Goal: Information Seeking & Learning: Learn about a topic

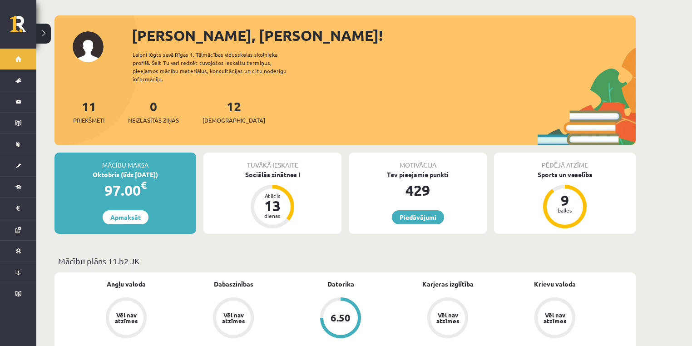
scroll to position [242, 0]
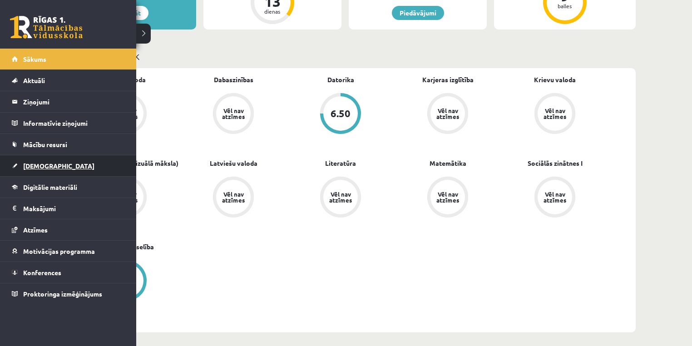
click at [40, 168] on span "[DEMOGRAPHIC_DATA]" at bounding box center [58, 166] width 71 height 8
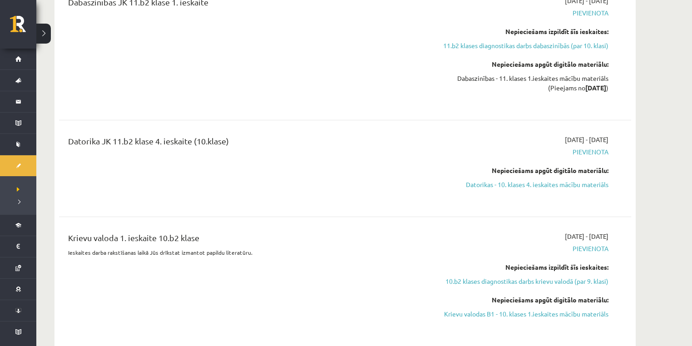
scroll to position [1696, 0]
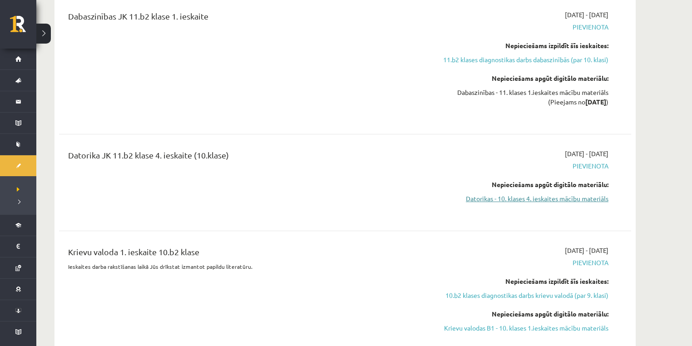
click at [518, 194] on link "Datorikas - 10. klases 4. ieskaites mācību materiāls" at bounding box center [522, 199] width 171 height 10
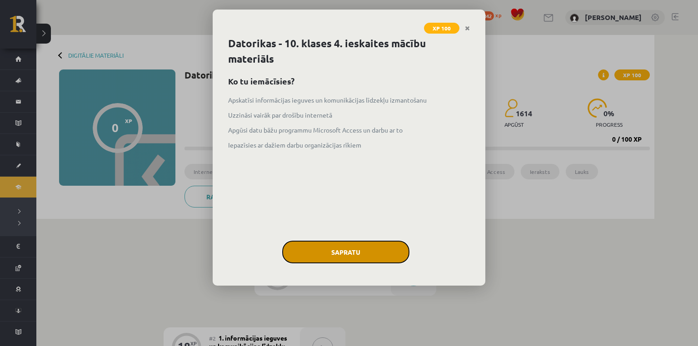
click at [319, 253] on button "Sapratu" at bounding box center [345, 252] width 127 height 23
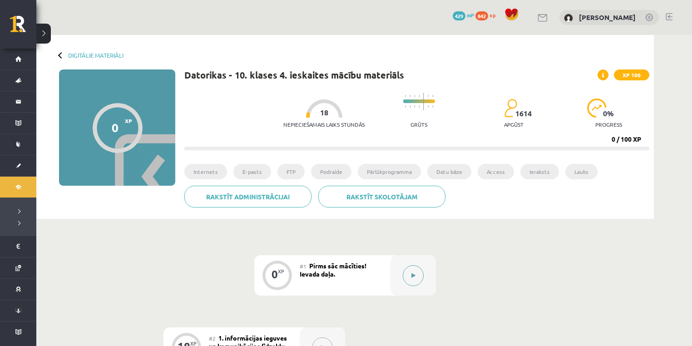
click at [410, 276] on button at bounding box center [413, 275] width 21 height 21
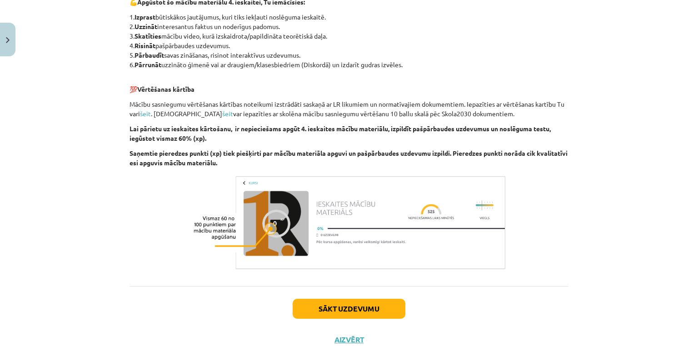
scroll to position [525, 0]
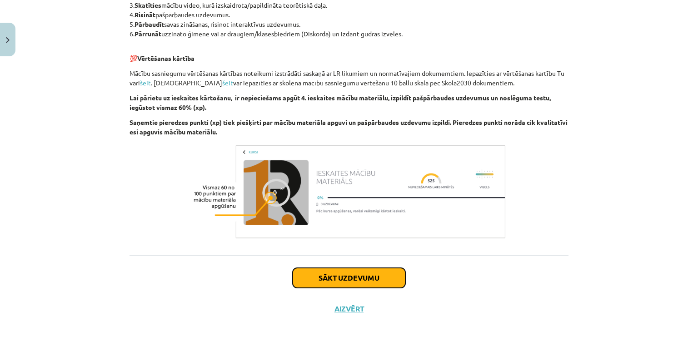
click at [363, 276] on button "Sākt uzdevumu" at bounding box center [349, 278] width 113 height 20
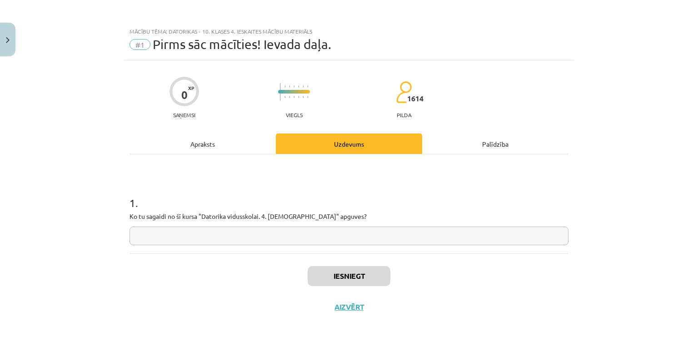
scroll to position [0, 0]
click at [349, 238] on input "text" at bounding box center [348, 236] width 439 height 19
type input "*"
click at [347, 283] on button "Iesniegt" at bounding box center [349, 276] width 83 height 20
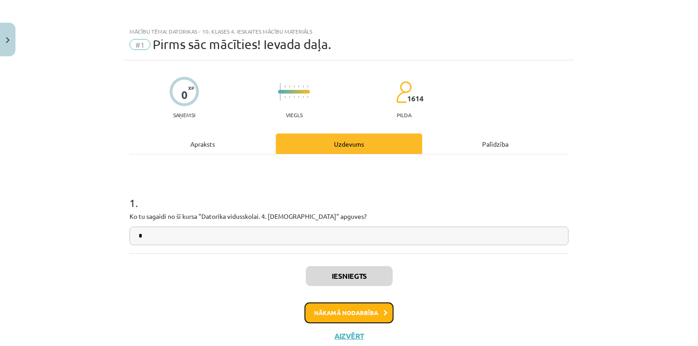
click at [334, 309] on button "Nākamā nodarbība" at bounding box center [348, 313] width 89 height 21
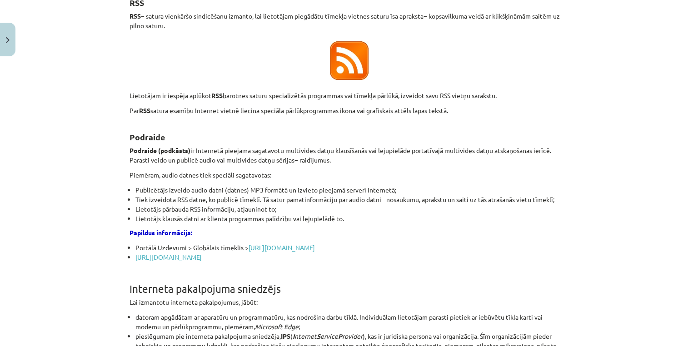
scroll to position [1719, 0]
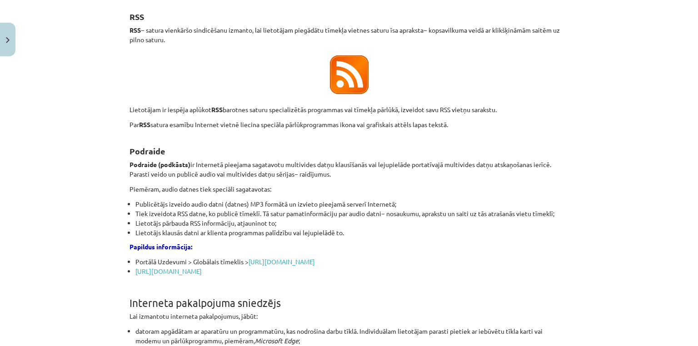
drag, startPoint x: 321, startPoint y: 299, endPoint x: 220, endPoint y: 134, distance: 194.1
click at [223, 99] on p at bounding box center [348, 75] width 439 height 50
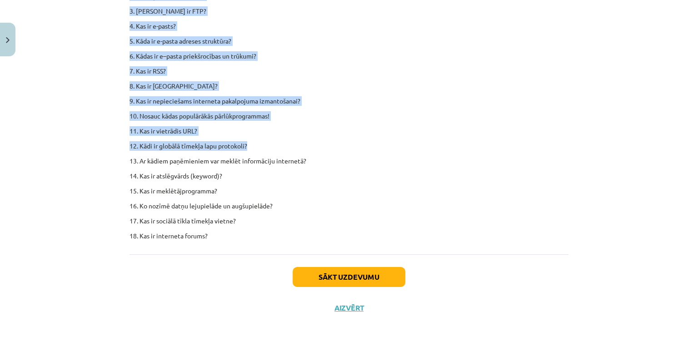
scroll to position [5624, 0]
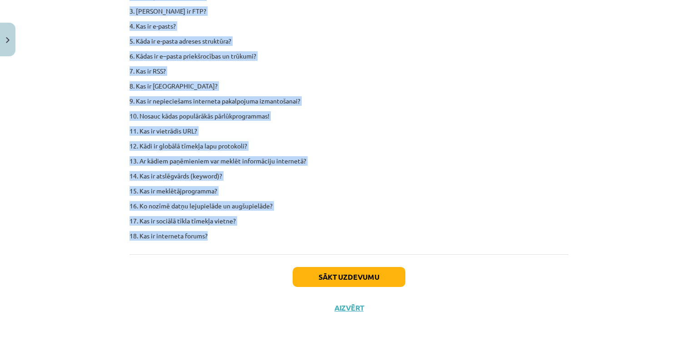
drag, startPoint x: 126, startPoint y: 116, endPoint x: 287, endPoint y: 247, distance: 207.6
copy div "Paškontroles jautājumi 1. Kas ir internets? 2. Kas ir globālais tīmeklis? 3. Ka…"
click at [311, 270] on button "Sākt uzdevumu" at bounding box center [349, 277] width 113 height 20
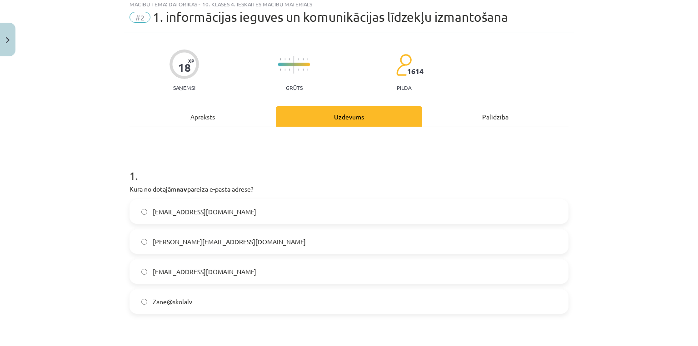
scroll to position [23, 0]
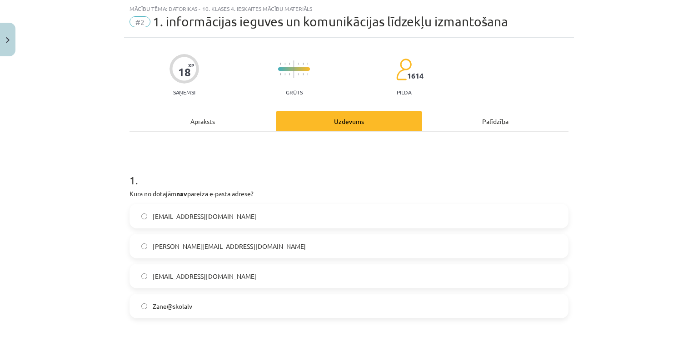
click at [134, 191] on p "Kura no dotajām nav pareiza e-pasta adrese?" at bounding box center [348, 194] width 439 height 10
drag, startPoint x: 211, startPoint y: 217, endPoint x: 206, endPoint y: 217, distance: 4.6
click at [206, 217] on span "peteris_lielais@SkolA.lv" at bounding box center [205, 217] width 104 height 10
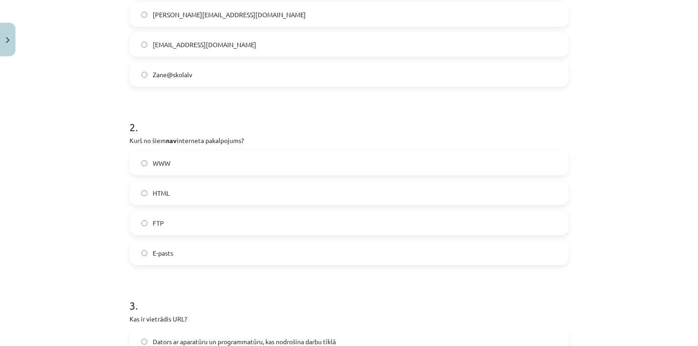
scroll to position [265, 0]
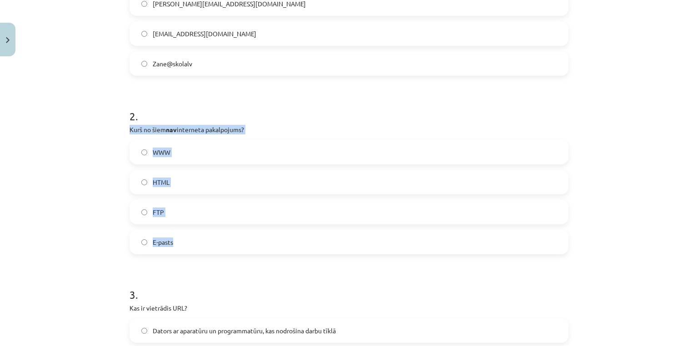
drag, startPoint x: 122, startPoint y: 128, endPoint x: 213, endPoint y: 232, distance: 138.1
click at [212, 232] on div "18 XP Saņemsi Grūts 1614 pilda Apraksts Uzdevums Palīdzība 1 . Kura no dotajām …" at bounding box center [349, 334] width 450 height 1078
copy div "Kurš no šiem nav interneta pakalpojums? WWW HTML FTP E-pasts"
click at [157, 175] on label "HTML" at bounding box center [348, 182] width 437 height 23
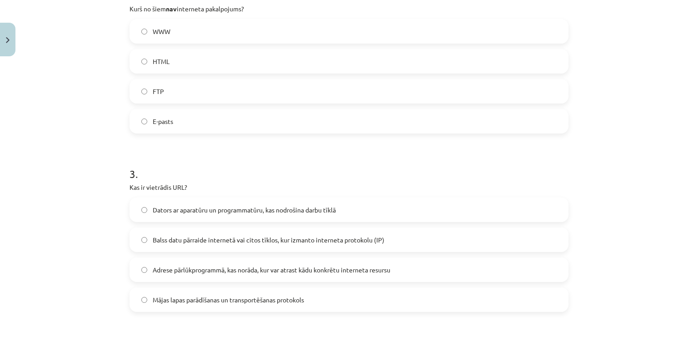
click at [182, 273] on span "Adrese pārlūkprogrammā, kas norāda, kur var atrast kādu konkrētu interneta resu…" at bounding box center [272, 270] width 238 height 10
click at [182, 272] on span "Adrese pārlūkprogrammā, kas norāda, kur var atrast kādu konkrētu interneta resu…" at bounding box center [272, 270] width 238 height 10
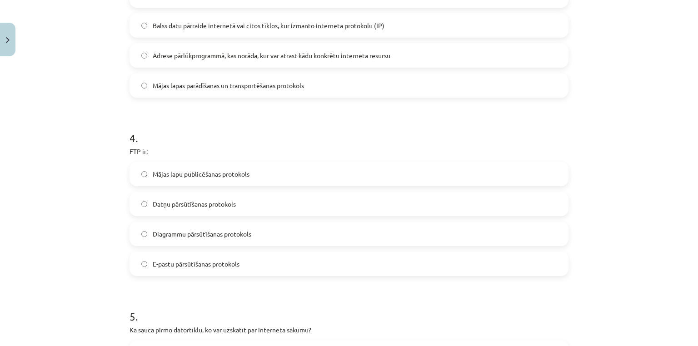
scroll to position [629, 0]
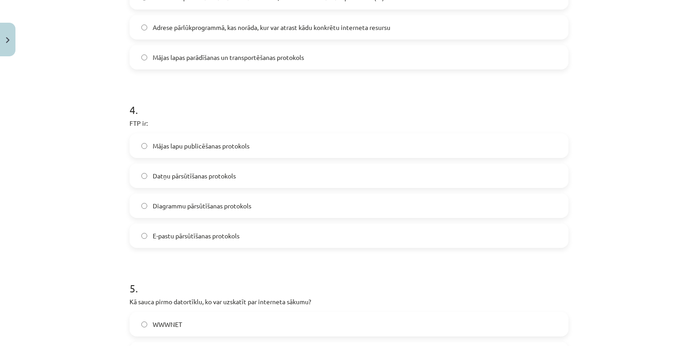
click at [161, 174] on span "Datņu pārsūtīšanas protokols" at bounding box center [194, 176] width 83 height 10
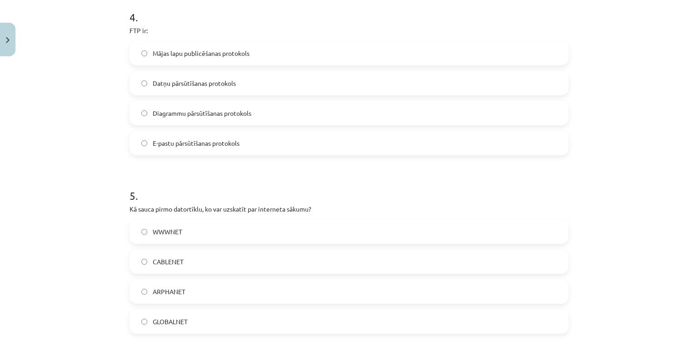
scroll to position [750, 0]
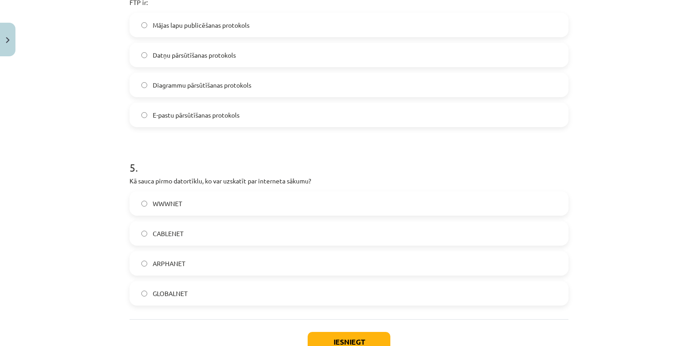
click at [148, 207] on label "WWWNET" at bounding box center [348, 203] width 437 height 23
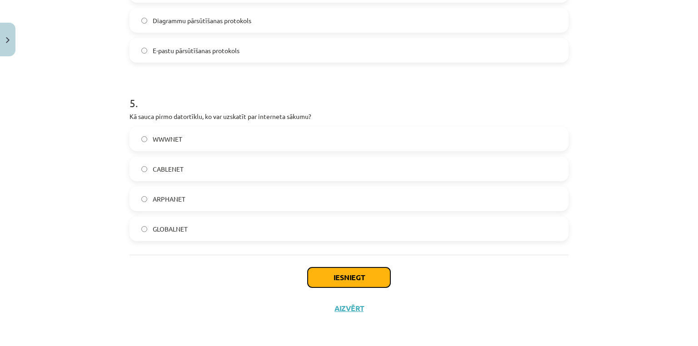
click at [362, 268] on button "Iesniegt" at bounding box center [349, 278] width 83 height 20
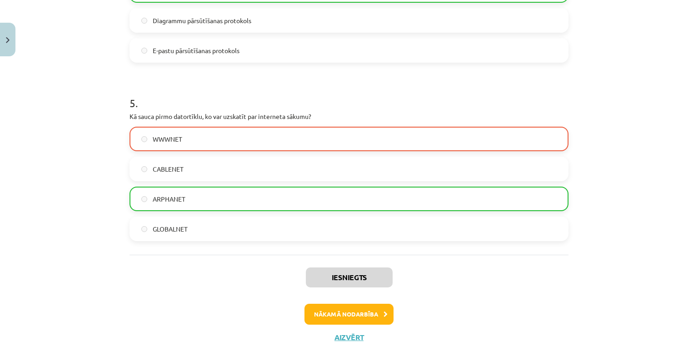
click at [90, 87] on div "Mācību tēma: Datorikas - 10. klases 4. ieskaites mācību materiāls #2 1. informā…" at bounding box center [349, 173] width 698 height 346
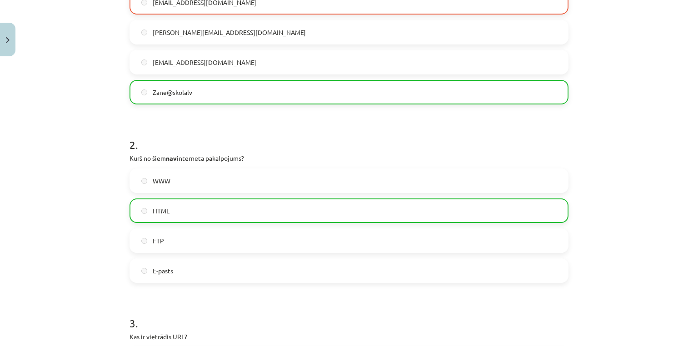
scroll to position [116, 0]
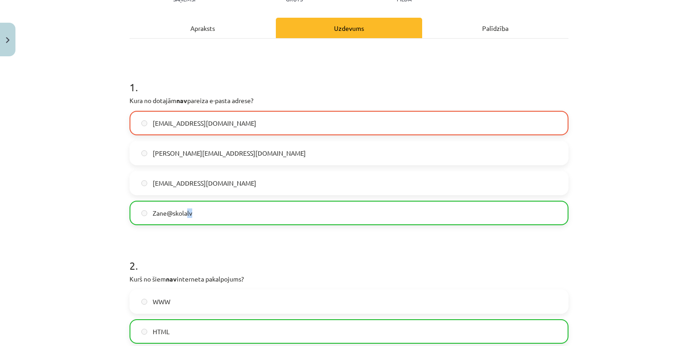
drag, startPoint x: 198, startPoint y: 213, endPoint x: 183, endPoint y: 210, distance: 14.8
click at [183, 210] on label "Zane@skolalv" at bounding box center [348, 213] width 437 height 23
drag, startPoint x: 220, startPoint y: 124, endPoint x: 209, endPoint y: 124, distance: 10.9
click at [209, 124] on label "peteris_lielais@SkolA.lv" at bounding box center [348, 123] width 437 height 23
drag, startPoint x: 207, startPoint y: 214, endPoint x: 179, endPoint y: 216, distance: 28.7
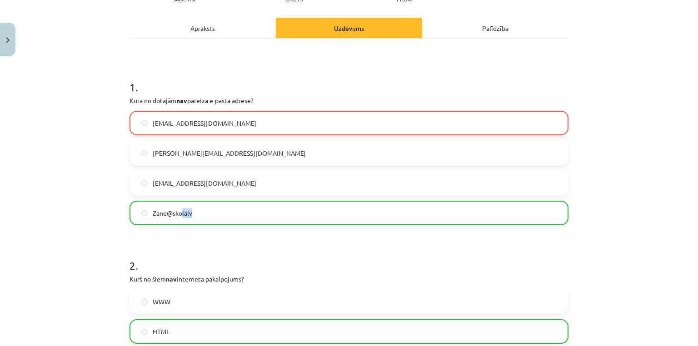
click at [179, 216] on label "Zane@skolalv" at bounding box center [348, 213] width 437 height 23
click at [179, 216] on span "Zane@skolalv" at bounding box center [173, 214] width 40 height 10
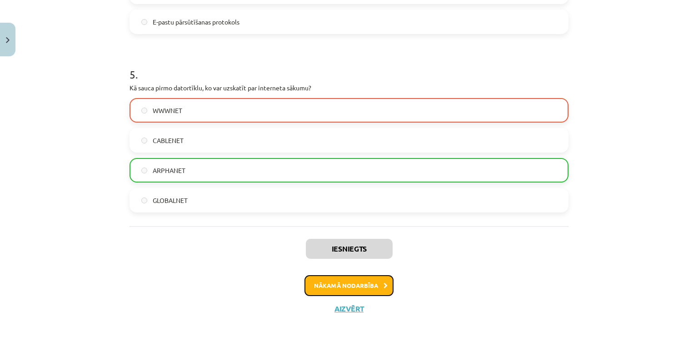
click at [347, 285] on button "Nākamā nodarbība" at bounding box center [348, 285] width 89 height 21
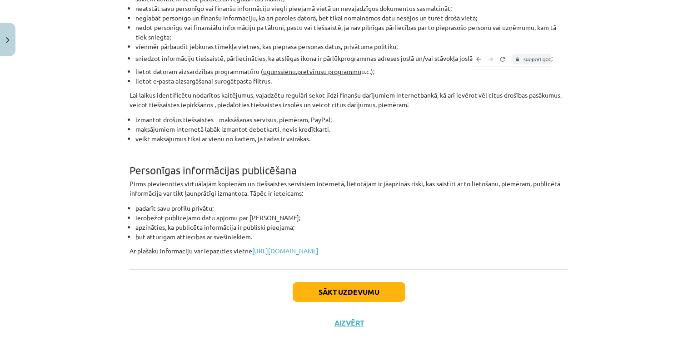
scroll to position [728, 0]
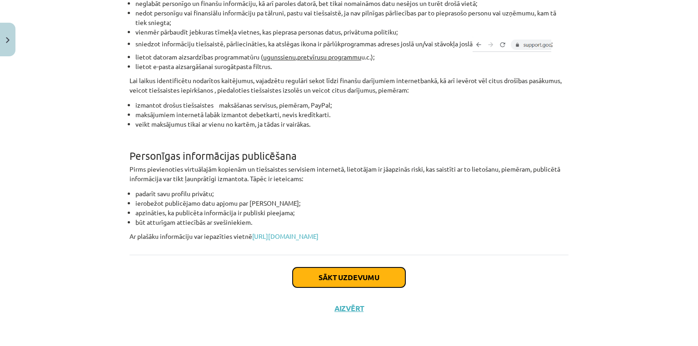
click at [366, 275] on button "Sākt uzdevumu" at bounding box center [349, 278] width 113 height 20
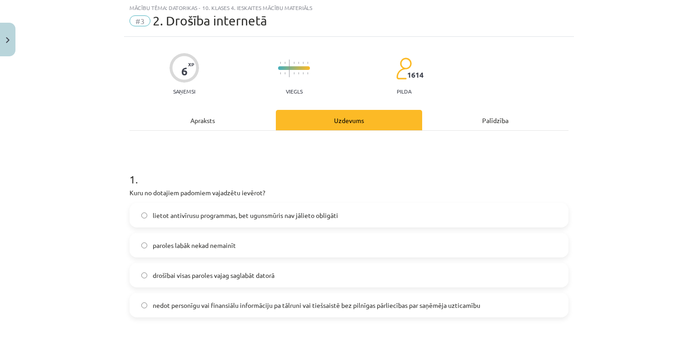
scroll to position [23, 0]
click at [190, 285] on label "drošībai visas paroles vajag saglabāt datorā" at bounding box center [348, 276] width 437 height 23
click at [194, 310] on span "nedot personīgu vai finansiālu informāciju pa tālruni vai tiešsaistē bez pilnīg…" at bounding box center [317, 307] width 328 height 10
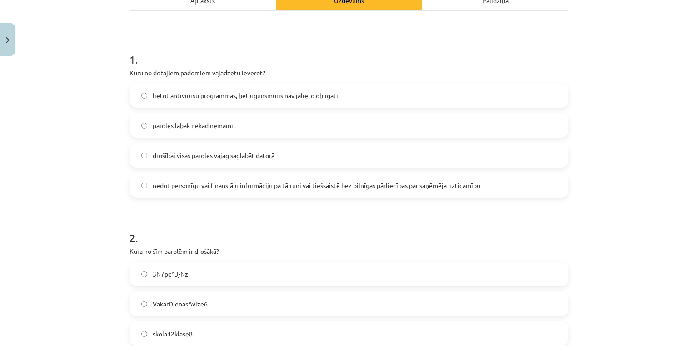
scroll to position [265, 0]
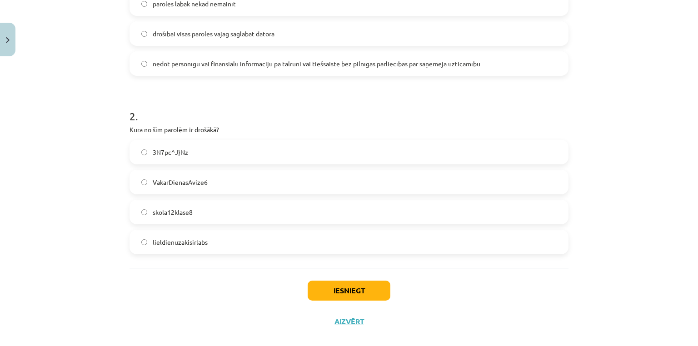
click at [143, 156] on label "3N7pc^J}Nz" at bounding box center [348, 152] width 437 height 23
click at [331, 289] on button "Iesniegt" at bounding box center [349, 291] width 83 height 20
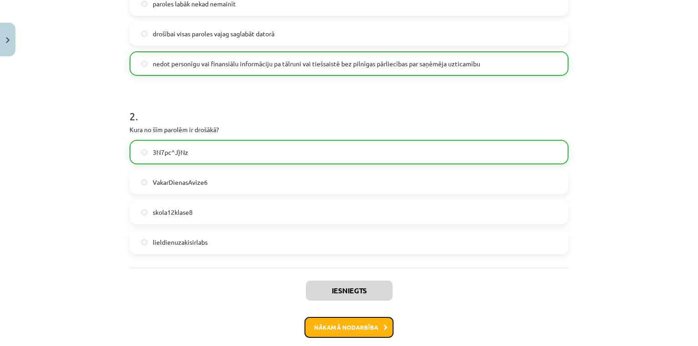
click at [322, 332] on button "Nākamā nodarbība" at bounding box center [348, 327] width 89 height 21
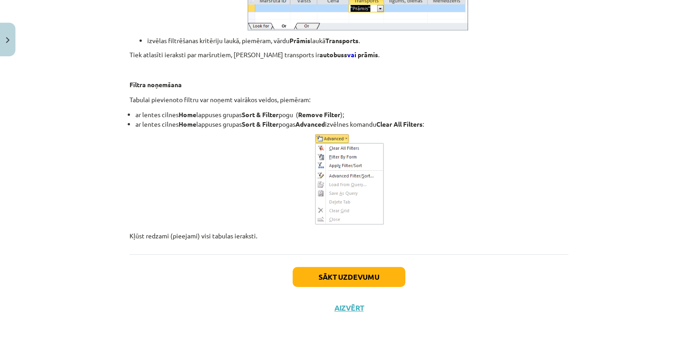
scroll to position [8317, 0]
click at [318, 276] on button "Sākt uzdevumu" at bounding box center [349, 277] width 113 height 20
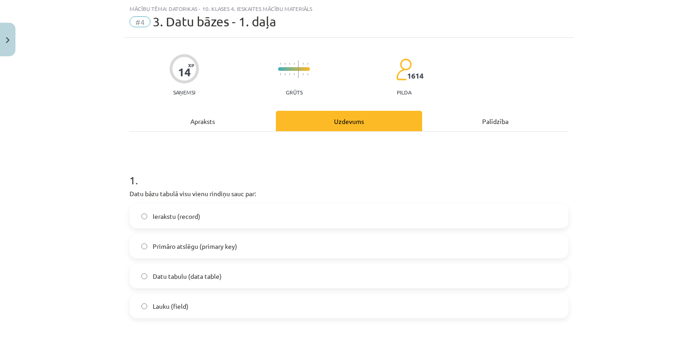
scroll to position [144, 0]
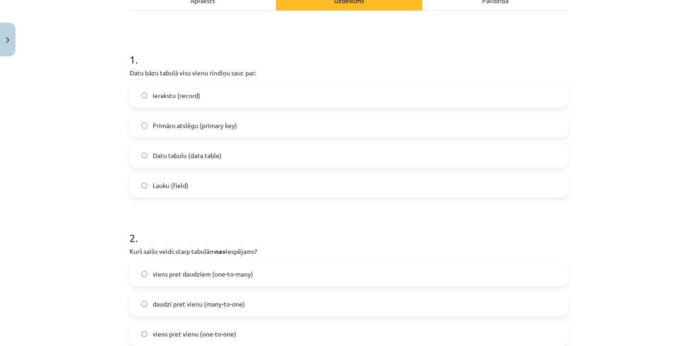
click at [198, 154] on span "Datu tabulu (data table)" at bounding box center [187, 156] width 69 height 10
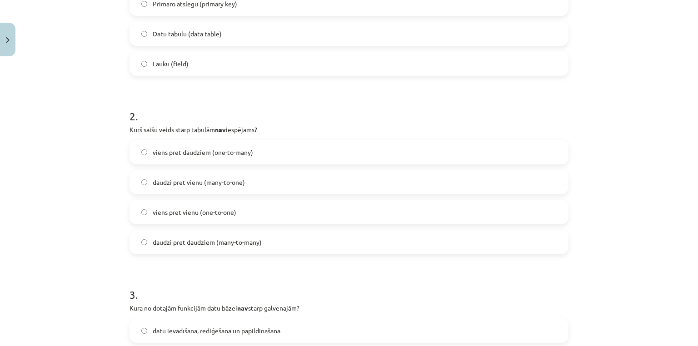
click at [195, 242] on span "daudzi pret daudziem (many-to-many)" at bounding box center [207, 243] width 109 height 10
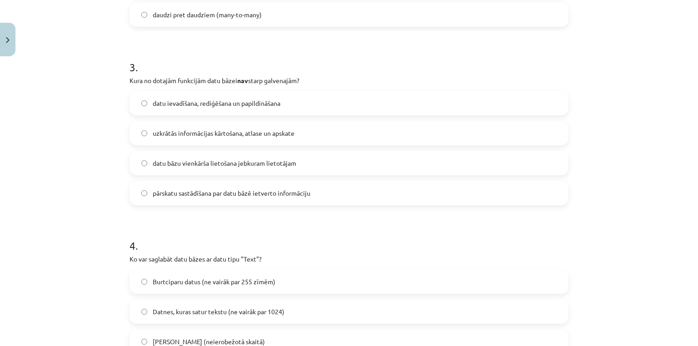
scroll to position [507, 0]
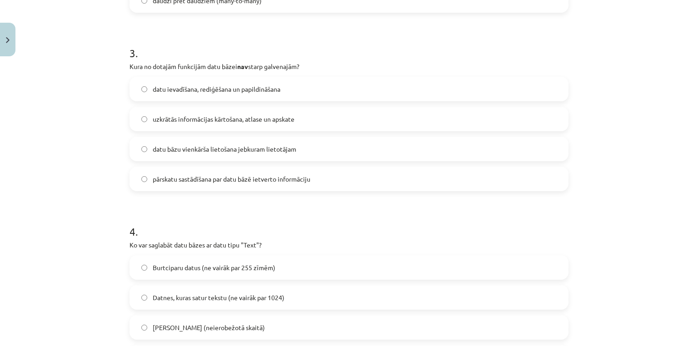
click at [215, 182] on span "pārskatu sastādīšana par datu bāzē ietverto informāciju" at bounding box center [232, 179] width 158 height 10
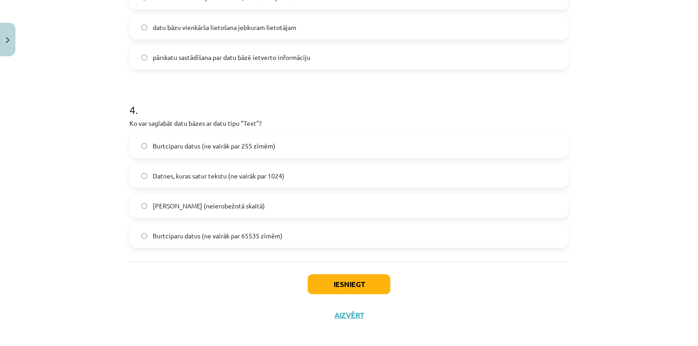
click at [223, 207] on span "Tikai burtus (neierobežotā skaitā)" at bounding box center [209, 206] width 112 height 10
click at [340, 275] on button "Iesniegt" at bounding box center [349, 284] width 83 height 20
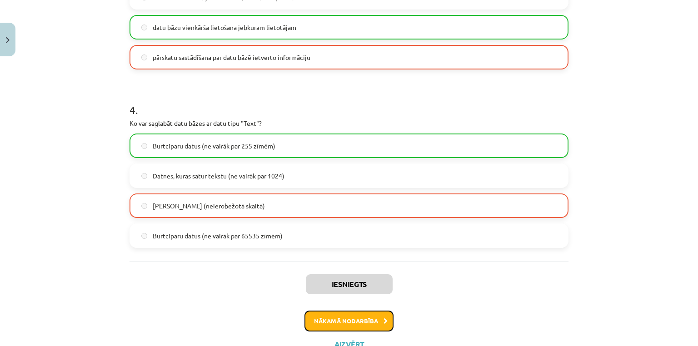
click at [352, 319] on button "Nākamā nodarbība" at bounding box center [348, 321] width 89 height 21
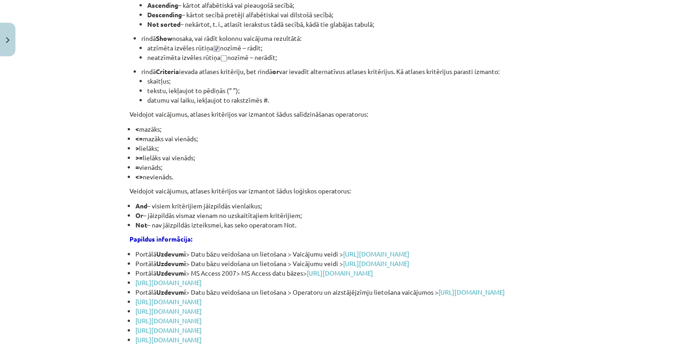
scroll to position [1113, 0]
